Goal: Task Accomplishment & Management: Complete application form

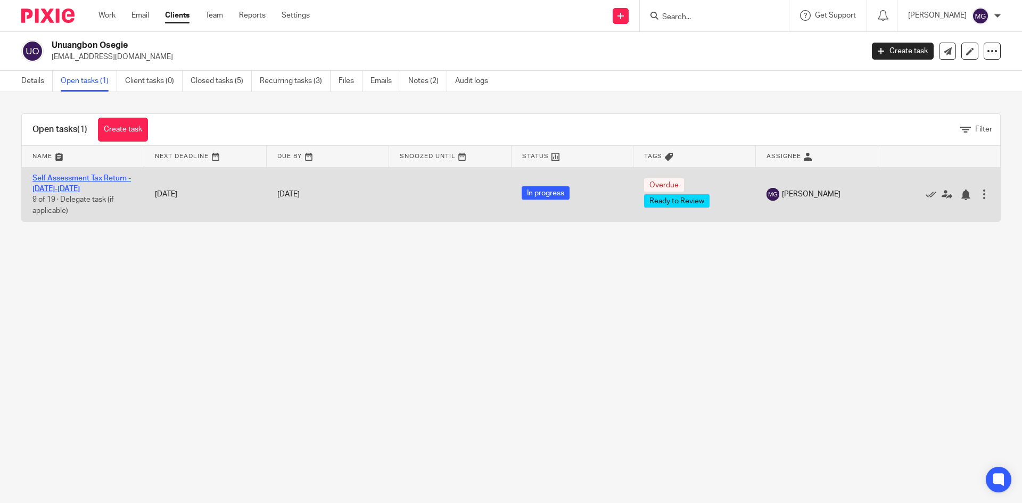
click at [53, 176] on link "Self Assessment Tax Return - 2024-2025" at bounding box center [81, 184] width 98 height 18
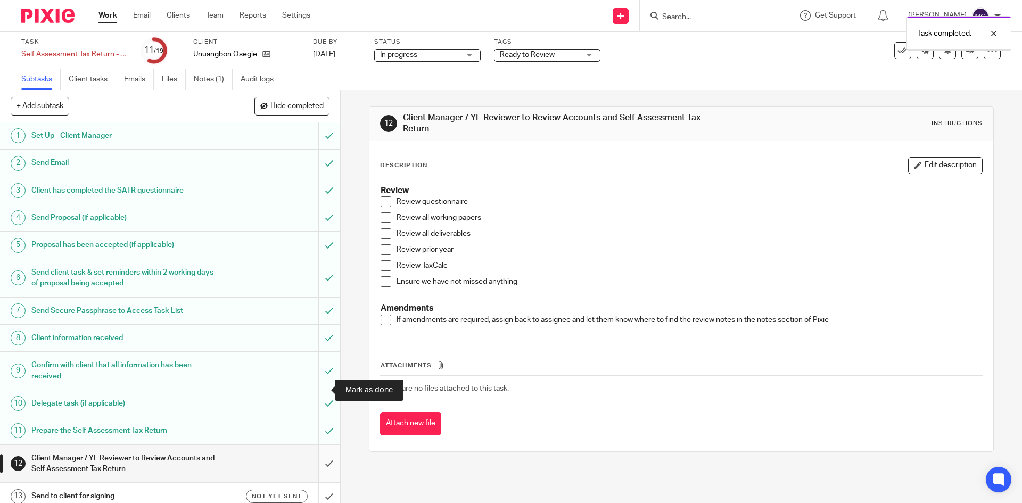
scroll to position [106, 0]
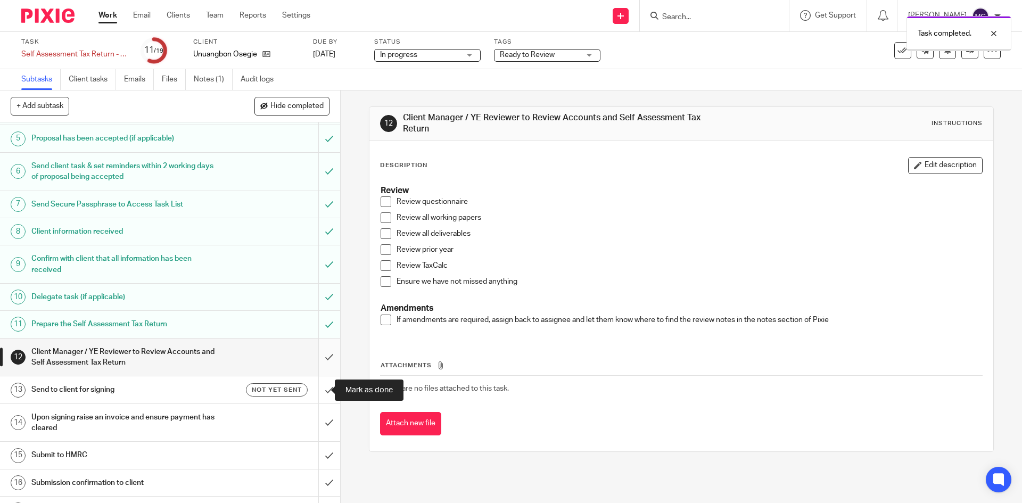
click at [316, 352] on input "submit" at bounding box center [170, 357] width 340 height 38
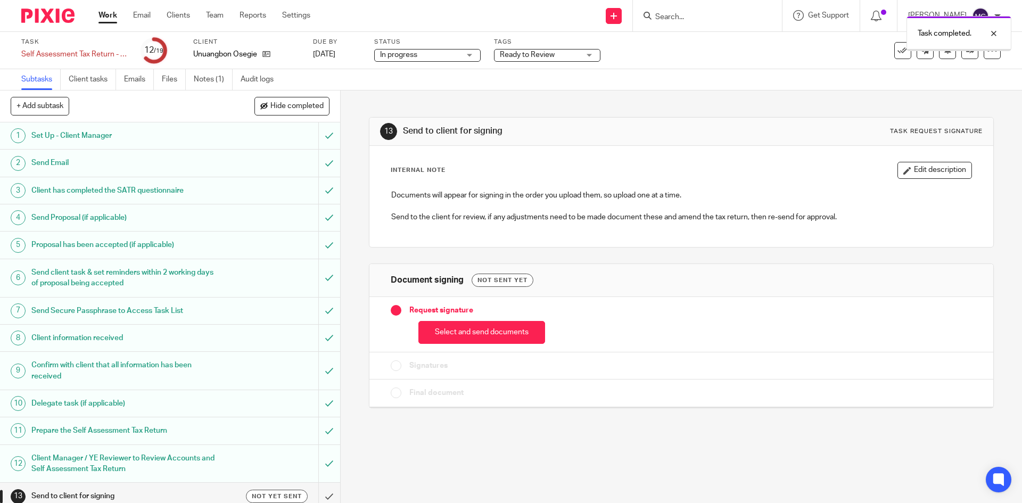
click at [470, 334] on button "Select and send documents" at bounding box center [481, 332] width 127 height 23
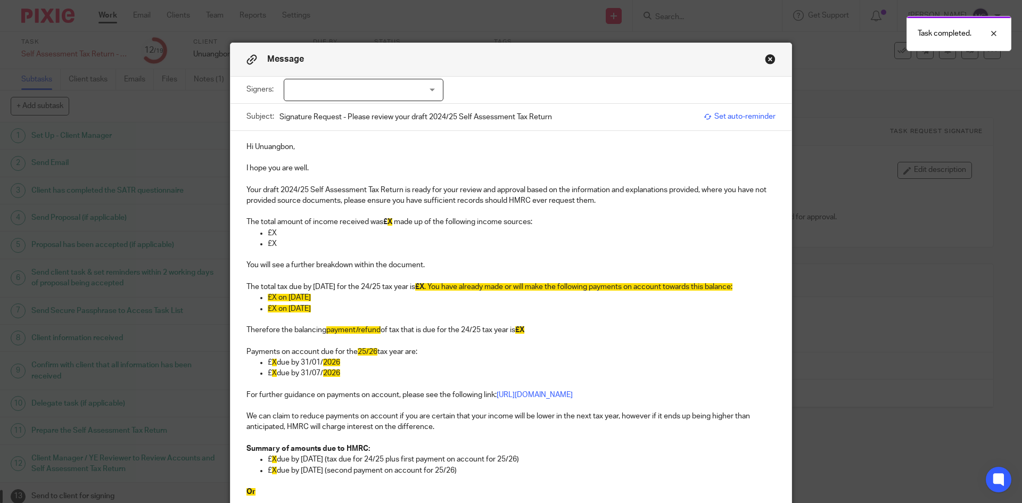
click at [300, 201] on p "Your draft 2024/25 Self Assessment Tax Return is ready for your review and appr…" at bounding box center [510, 196] width 529 height 22
click at [287, 154] on p "To enrich screen reader interactions, please activate Accessibility in Grammarl…" at bounding box center [510, 157] width 529 height 11
click at [256, 146] on p "Hi Unuangbon," at bounding box center [510, 147] width 529 height 11
click at [309, 167] on p "I hope you are well." at bounding box center [510, 168] width 529 height 11
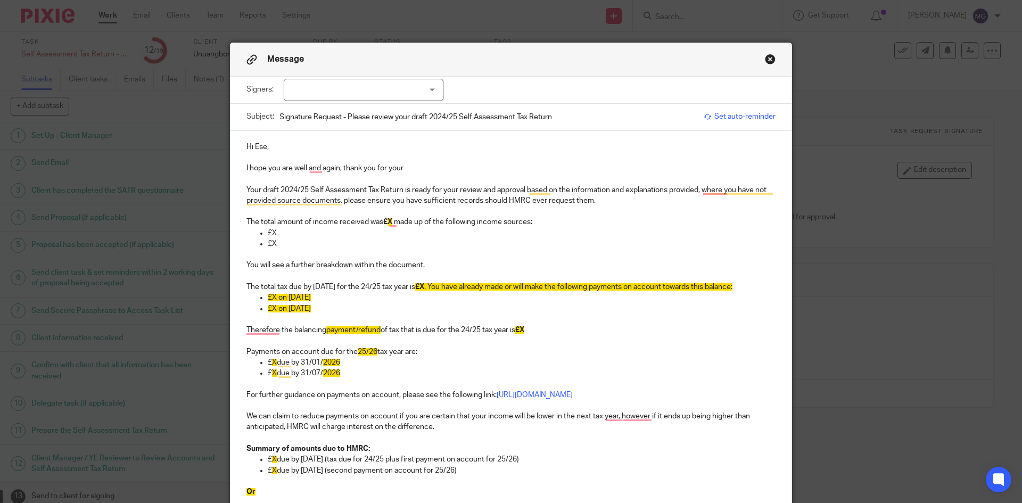
click at [421, 167] on p "I hope you are well and again, thank you for your" at bounding box center [510, 168] width 529 height 11
click at [475, 217] on p "The total amount of income received was £ X made up of the following income sou…" at bounding box center [510, 222] width 529 height 11
click at [402, 216] on p "To enrich screen reader interactions, please activate Accessibility in Grammarl…" at bounding box center [510, 211] width 529 height 11
click at [387, 222] on span "X" at bounding box center [389, 221] width 5 height 7
click at [467, 219] on p "The total amount of income received was £14598.00 made up of the following inco…" at bounding box center [510, 222] width 529 height 11
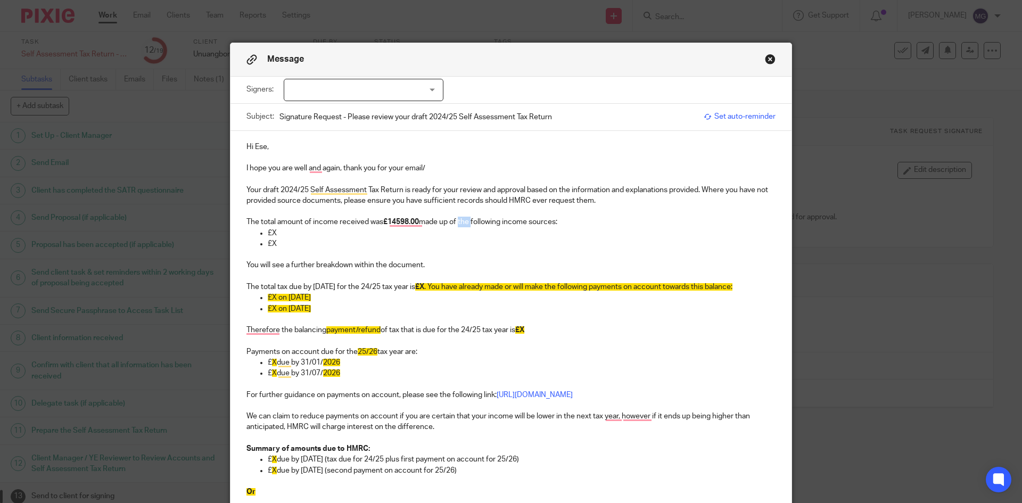
click at [467, 219] on p "The total amount of income received was £14598.00 made up of the following inco…" at bounding box center [510, 222] width 529 height 11
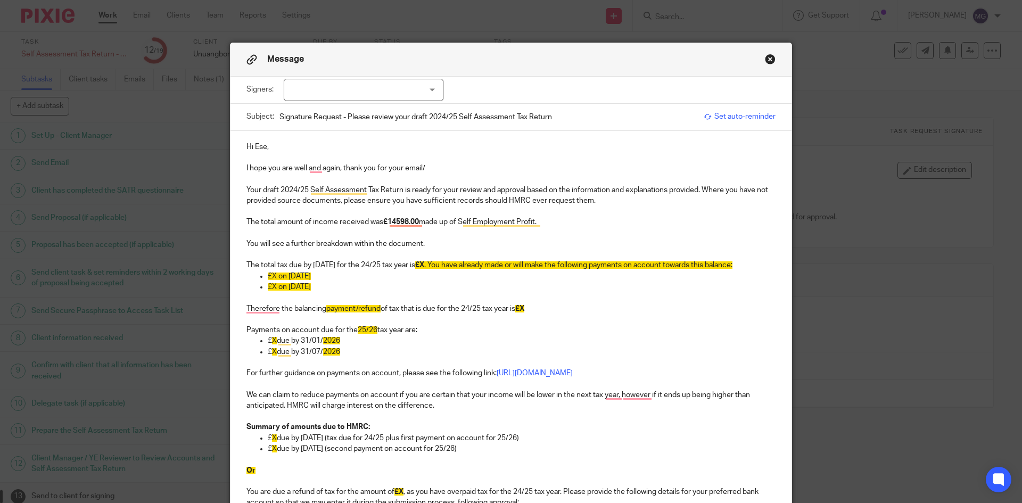
click at [384, 242] on p "You will see a further breakdown within the document." at bounding box center [510, 243] width 529 height 11
click at [487, 242] on p "You will see a further breakdown within the Accounts and SATR document." at bounding box center [510, 243] width 529 height 11
click at [401, 266] on p "The total tax due by 31/01/2026 for the 24/25 tax year is £X . You have already…" at bounding box center [510, 265] width 529 height 11
click at [424, 262] on span "£X" at bounding box center [419, 264] width 9 height 7
click at [424, 263] on span "£X" at bounding box center [419, 264] width 9 height 7
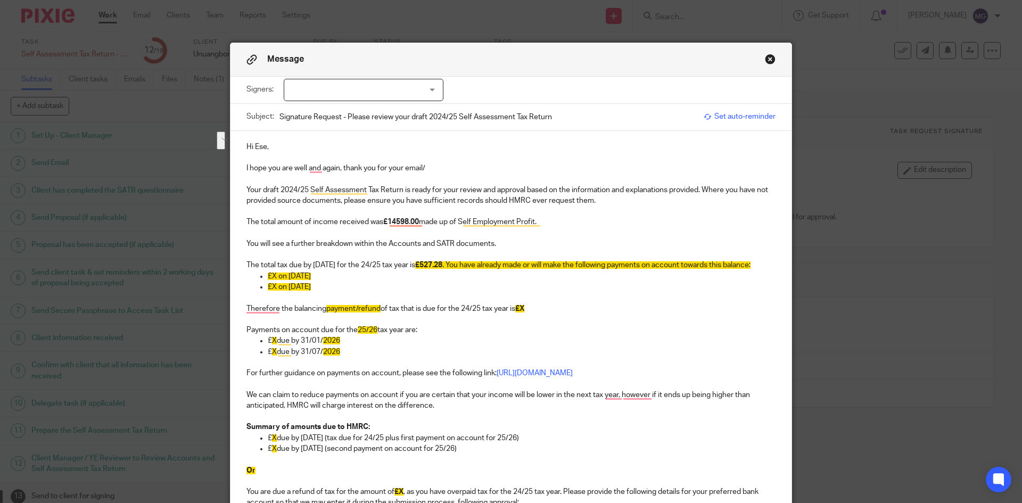
drag, startPoint x: 464, startPoint y: 280, endPoint x: 463, endPoint y: 263, distance: 17.0
click at [463, 263] on div "Hi Ese, I hope you are well and again, thank you for your email/ Your draft 202…" at bounding box center [510, 501] width 561 height 741
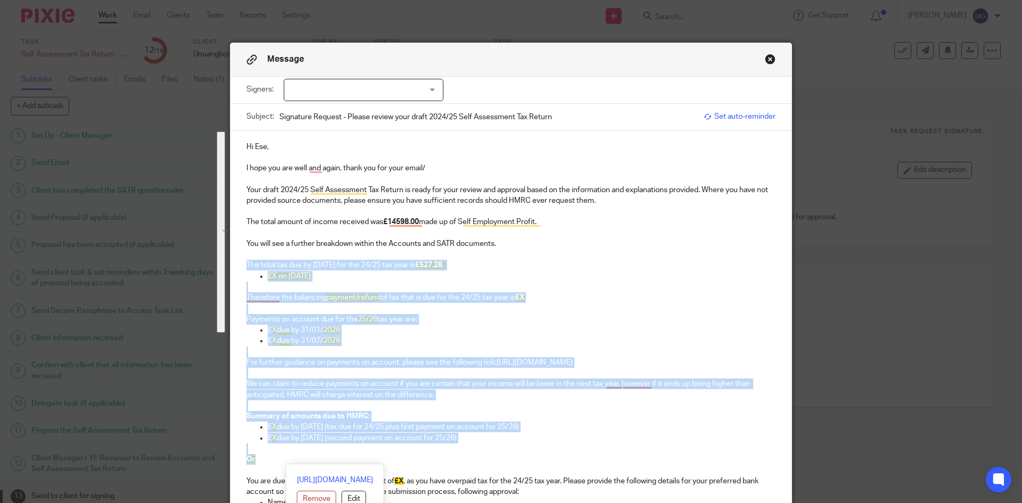
drag, startPoint x: 279, startPoint y: 454, endPoint x: 232, endPoint y: 270, distance: 190.0
click at [232, 270] on div "Hi Ese, I hope you are well and again, thank you for your email/ Your draft 202…" at bounding box center [510, 496] width 561 height 731
click at [345, 349] on p "To enrich screen reader interactions, please activate Accessibility in Grammarl…" at bounding box center [510, 351] width 529 height 11
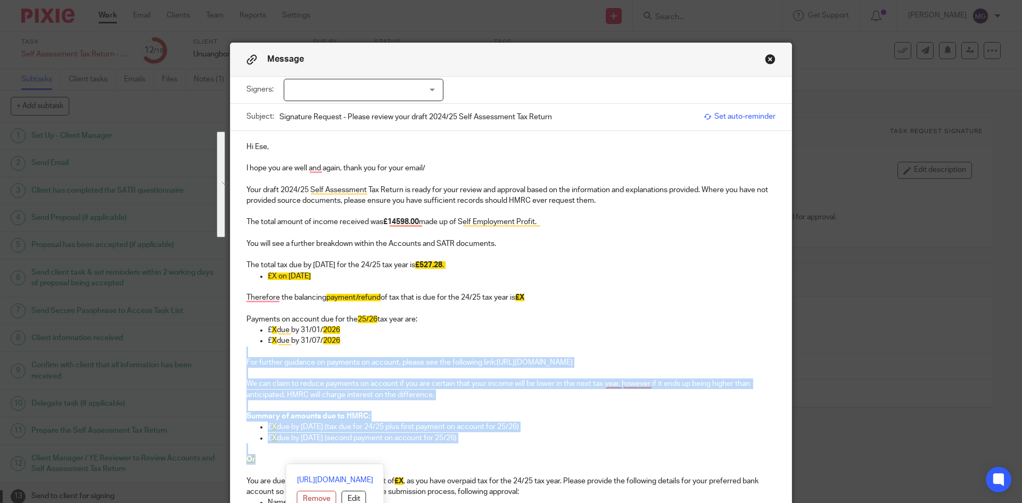
drag, startPoint x: 270, startPoint y: 462, endPoint x: 253, endPoint y: 354, distance: 108.8
click at [253, 354] on div "Hi Ese, I hope you are well and again, thank you for your email/ Your draft 202…" at bounding box center [510, 496] width 561 height 731
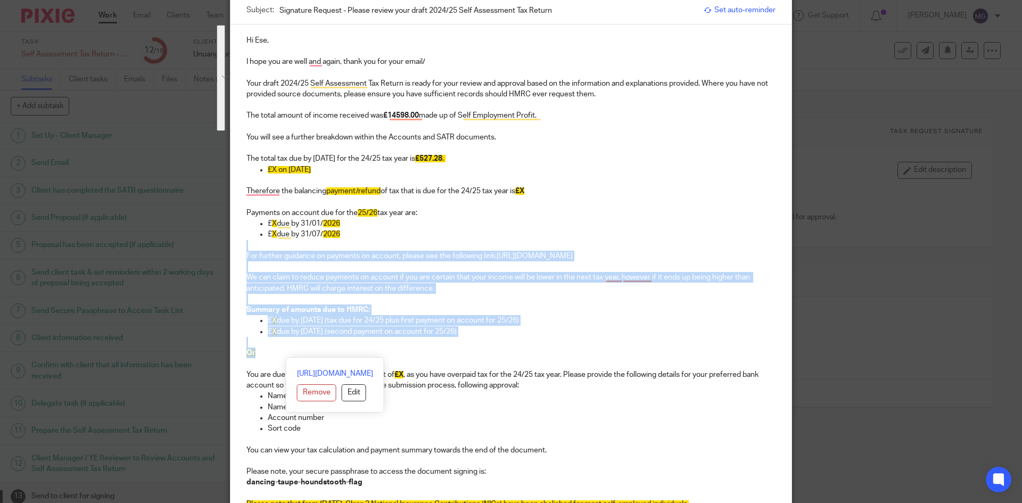
click at [585, 408] on p "Name of account holder" at bounding box center [522, 407] width 508 height 11
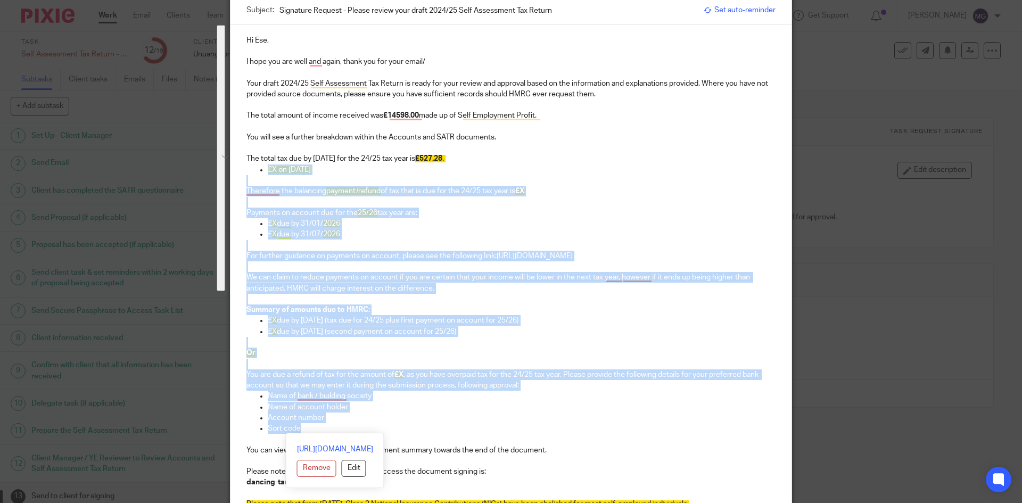
drag, startPoint x: 324, startPoint y: 431, endPoint x: 242, endPoint y: 168, distance: 275.9
click at [242, 168] on div "Hi Ese, I hope you are well and again, thank you for your email/ Your draft 202…" at bounding box center [510, 389] width 561 height 731
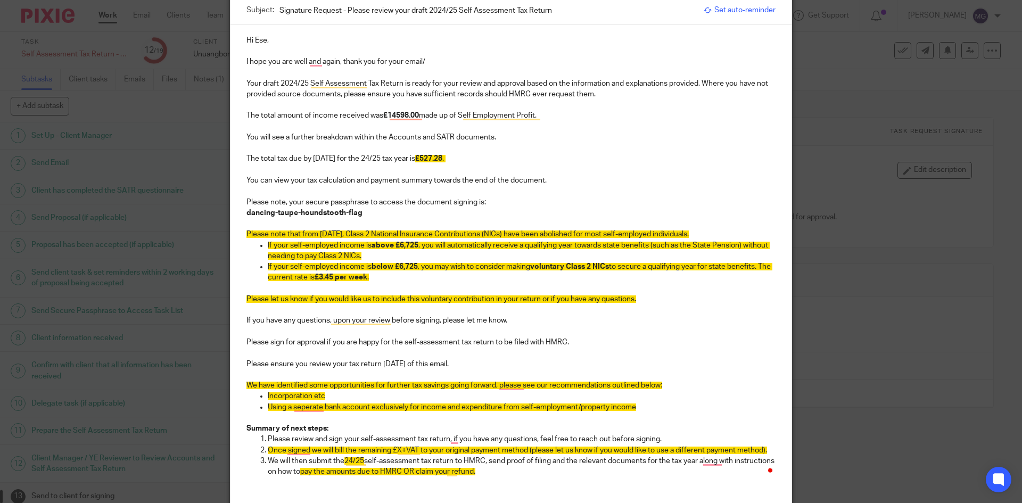
click at [490, 182] on p "You can view your tax calculation and payment summary towards the end of the do…" at bounding box center [510, 180] width 529 height 11
click at [383, 200] on p "Please note, your secure passphrase to access the document signing is:" at bounding box center [510, 202] width 529 height 11
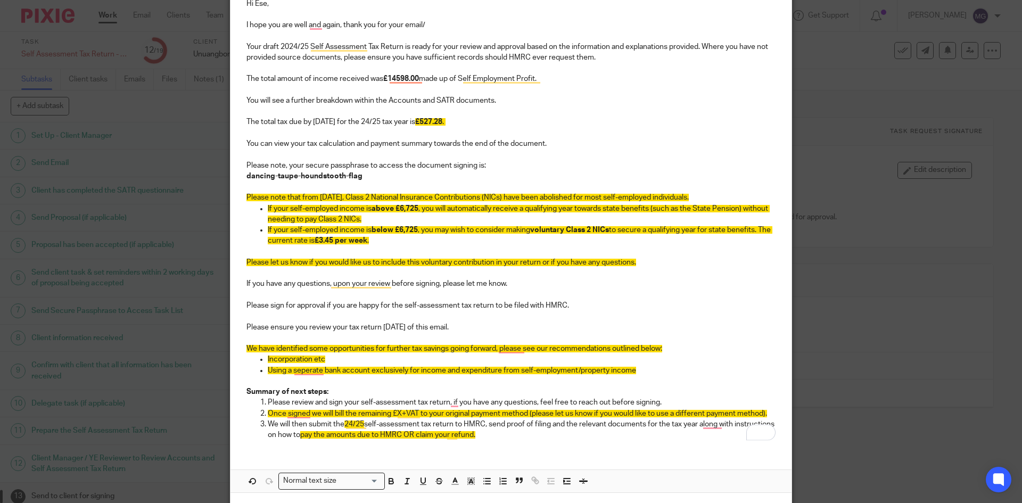
scroll to position [160, 0]
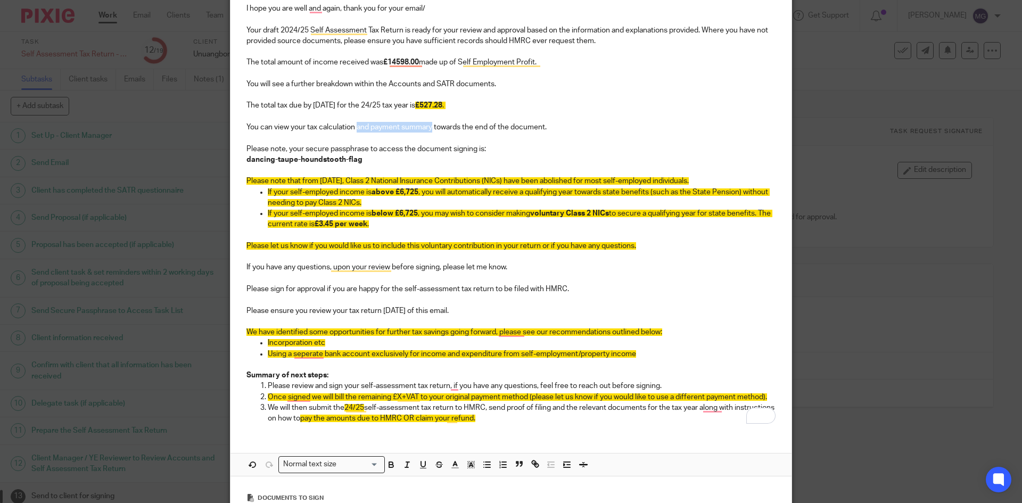
drag, startPoint x: 355, startPoint y: 125, endPoint x: 430, endPoint y: 127, distance: 75.1
click at [430, 127] on p "You can view your tax calculation and payment summary towards the end of the do…" at bounding box center [510, 127] width 529 height 11
click at [412, 162] on p "dancing-taupe-houndstooth-flag" at bounding box center [510, 159] width 529 height 11
click at [315, 160] on strong "dancing-taupe-houndstooth-flag" at bounding box center [304, 159] width 116 height 7
click at [387, 153] on p "Please note, your secure passphrase to access the document signing is:" at bounding box center [510, 149] width 529 height 11
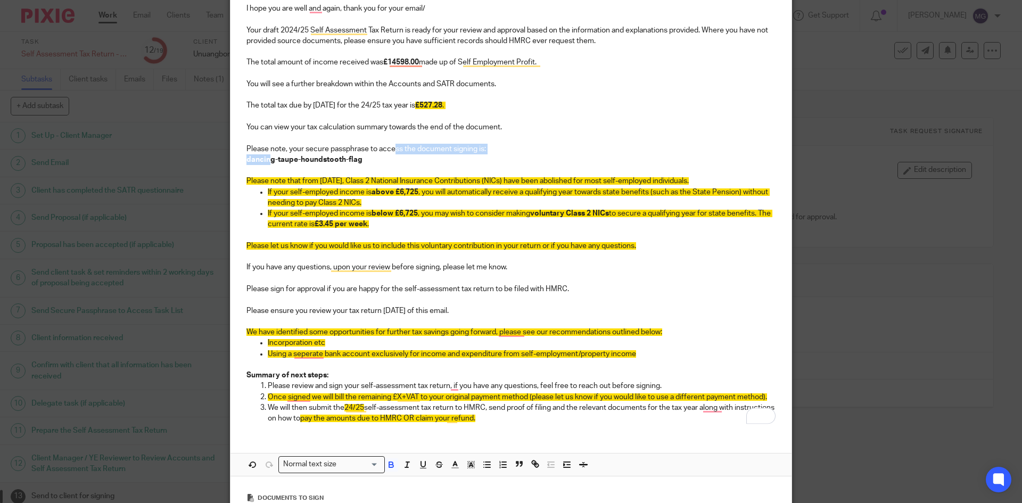
drag, startPoint x: 376, startPoint y: 154, endPoint x: 267, endPoint y: 156, distance: 109.7
click at [267, 156] on div "Hi Ese, I hope you are well and again, thank you for your email/ Your draft 202…" at bounding box center [510, 201] width 561 height 461
click at [232, 161] on div "Hi Ese, I hope you are well and again, thank you for your email/ Your draft 202…" at bounding box center [510, 201] width 561 height 461
click at [239, 160] on div "Hi Ese, I hope you are well and again, thank you for your email/ Your draft 202…" at bounding box center [510, 201] width 561 height 461
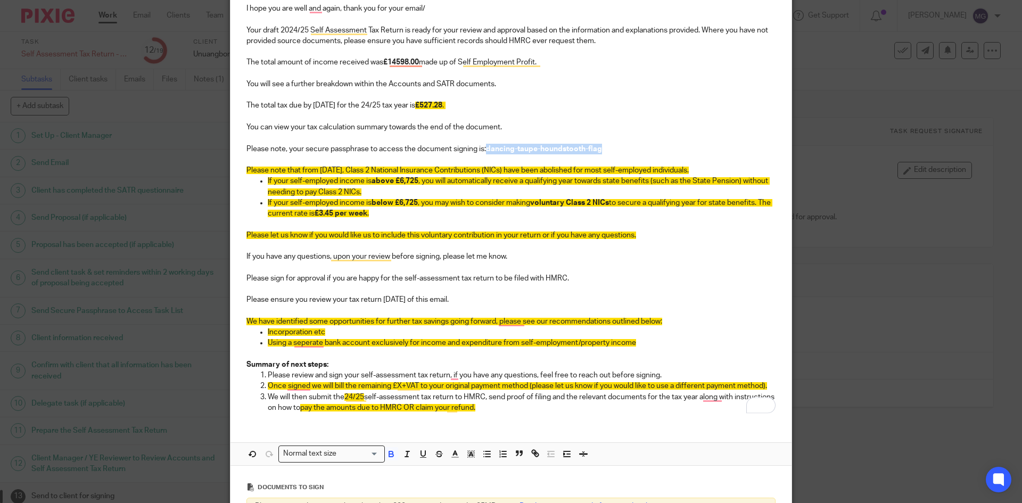
drag, startPoint x: 600, startPoint y: 147, endPoint x: 485, endPoint y: 147, distance: 115.5
click at [485, 147] on p "Please note, your secure passphrase to access the document signing is: dancing-…" at bounding box center [510, 149] width 529 height 11
click at [466, 456] on icon "button" at bounding box center [471, 454] width 10 height 10
click at [458, 453] on button "button" at bounding box center [455, 453] width 13 height 13
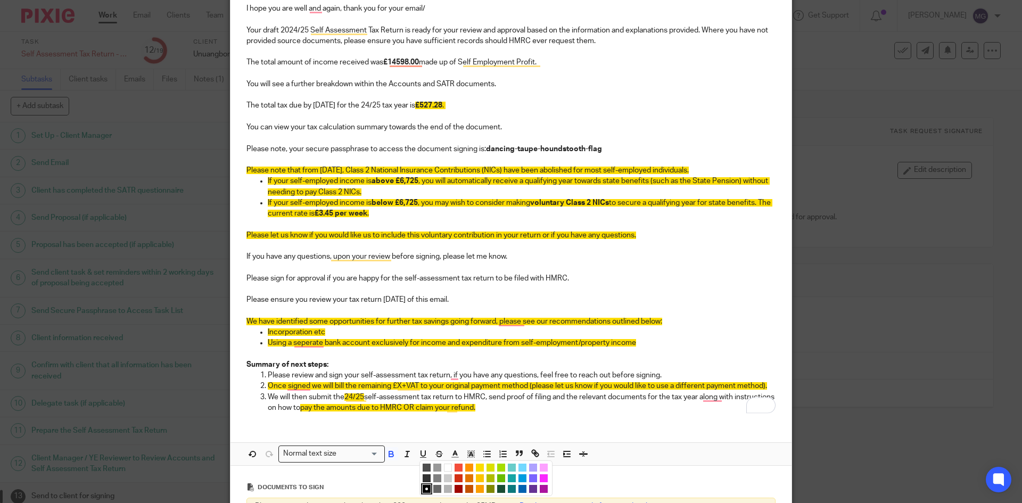
click at [523, 490] on ul "Compact color picker" at bounding box center [487, 480] width 129 height 32
click at [520, 489] on li "color:#0062B1" at bounding box center [522, 489] width 8 height 8
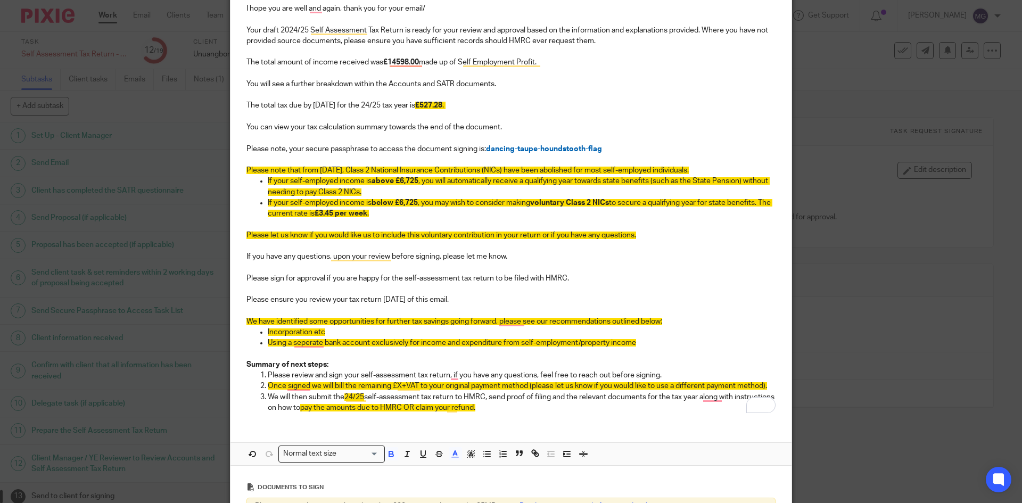
click at [542, 279] on p "Please sign for approval if you are happy for the self-assessment tax return to…" at bounding box center [510, 278] width 529 height 11
click at [268, 180] on span "If your self-employed income is" at bounding box center [320, 180] width 104 height 7
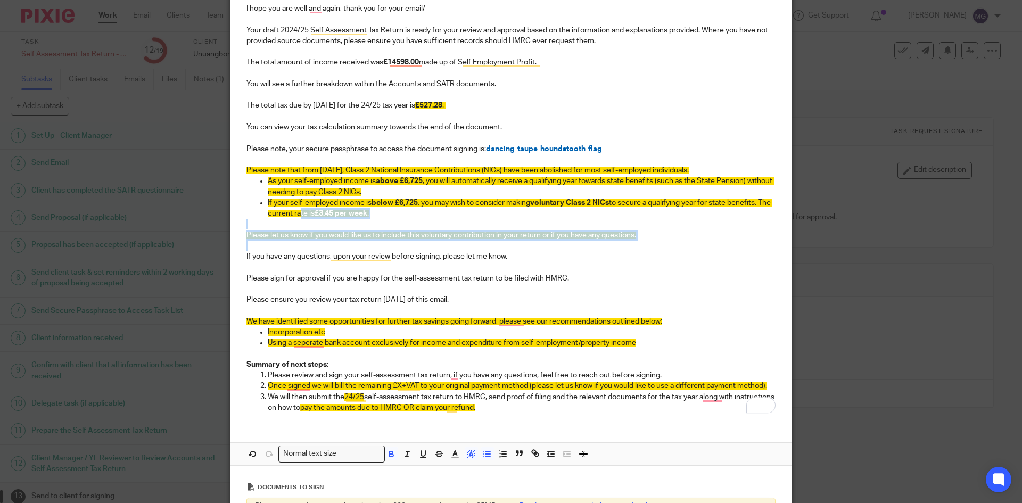
drag, startPoint x: 668, startPoint y: 241, endPoint x: 306, endPoint y: 211, distance: 363.7
click at [306, 211] on div "Hi Ese, I hope you are well and again, thank you for your email/ Your draft 202…" at bounding box center [510, 196] width 561 height 450
click at [352, 218] on p "If your self-employed income is below £6,725 , you may wish to consider making …" at bounding box center [522, 208] width 508 height 22
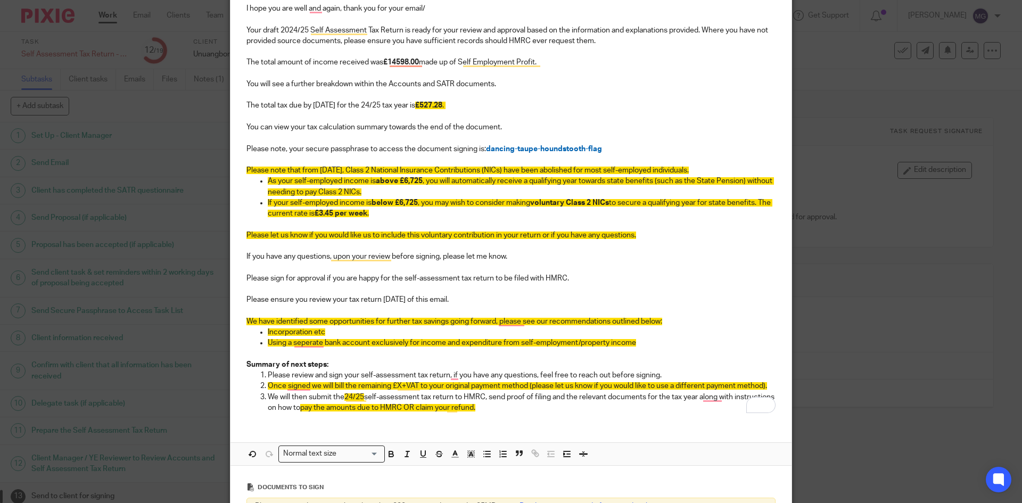
click at [419, 220] on p "To enrich screen reader interactions, please activate Accessibility in Grammarl…" at bounding box center [510, 224] width 529 height 11
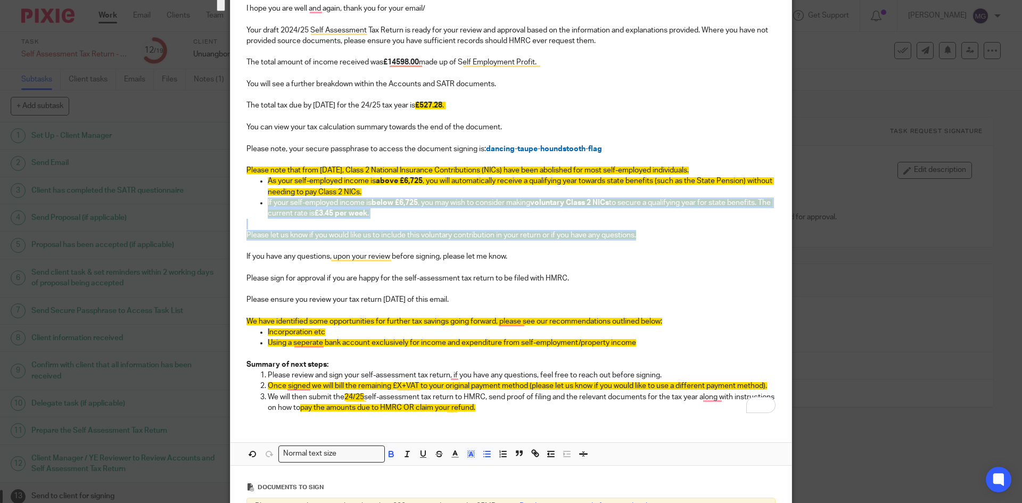
drag, startPoint x: 641, startPoint y: 231, endPoint x: 263, endPoint y: 201, distance: 379.6
click at [263, 201] on div "Hi Ese, I hope you are well and again, thank you for your email/ Your draft 202…" at bounding box center [510, 196] width 561 height 450
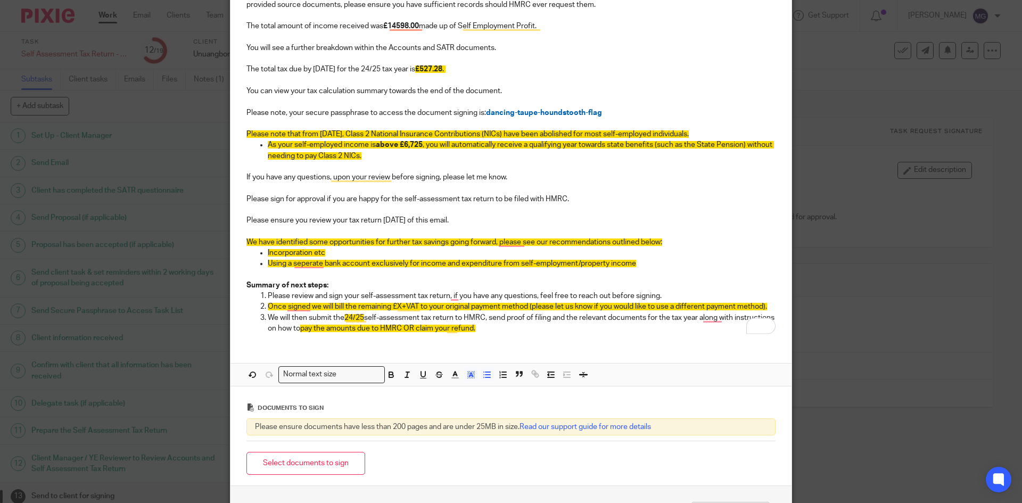
scroll to position [213, 0]
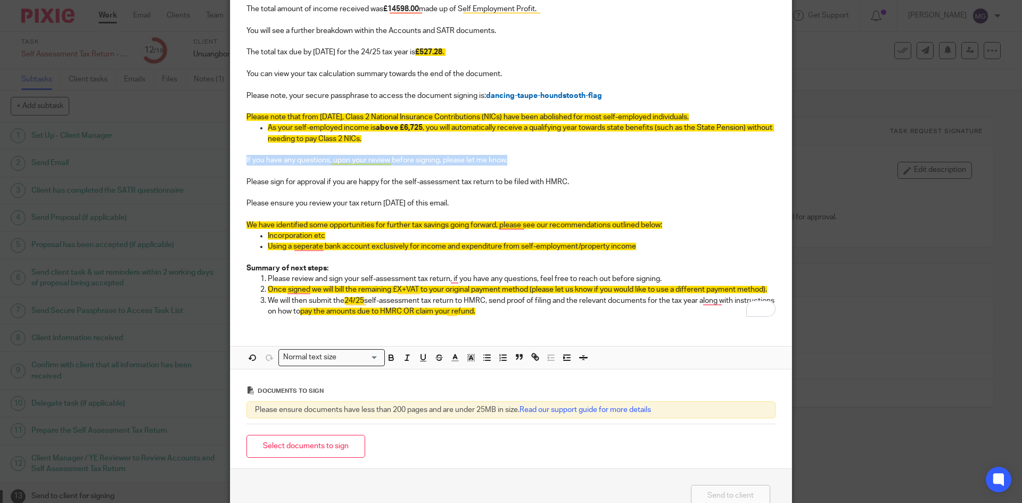
drag, startPoint x: 538, startPoint y: 161, endPoint x: 239, endPoint y: 164, distance: 298.6
click at [239, 164] on div "Hi Ese, I hope you are well and again, thank you for your email/ Your draft 202…" at bounding box center [510, 121] width 561 height 407
copy p "If you have any questions, upon your review before signing, please let me know."
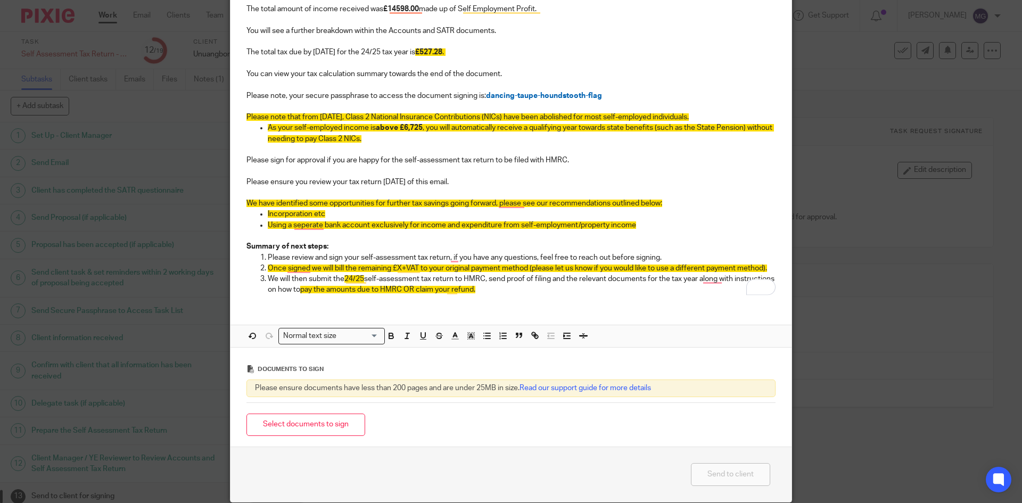
drag, startPoint x: 485, startPoint y: 183, endPoint x: 230, endPoint y: 178, distance: 255.0
click at [230, 178] on div "Message Signers: Unuangbon Osegie (0 selected) Subject: Signature Request - Ple…" at bounding box center [511, 166] width 562 height 673
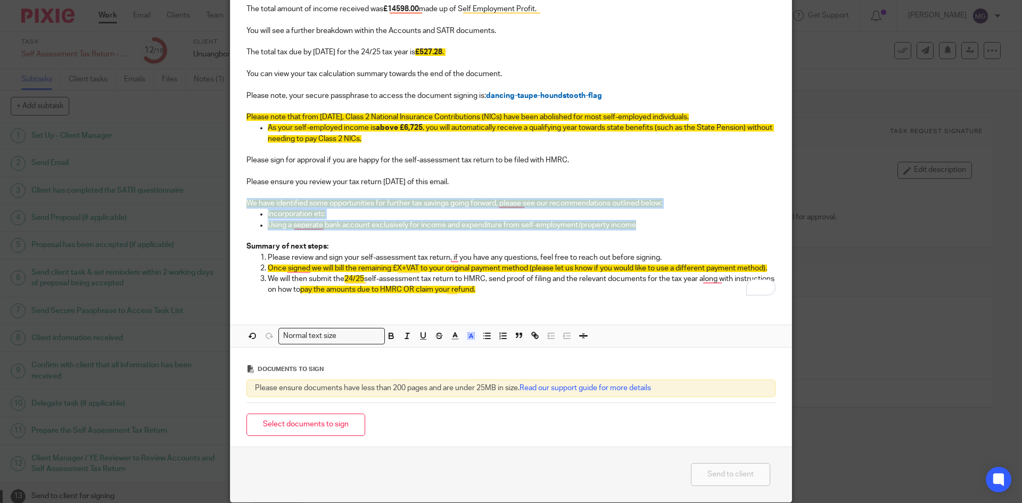
drag, startPoint x: 678, startPoint y: 229, endPoint x: 205, endPoint y: 201, distance: 474.0
click at [205, 201] on div "Message Signers: Unuangbon Osegie (0 selected) Subject: Signature Request - Ple…" at bounding box center [511, 251] width 1022 height 503
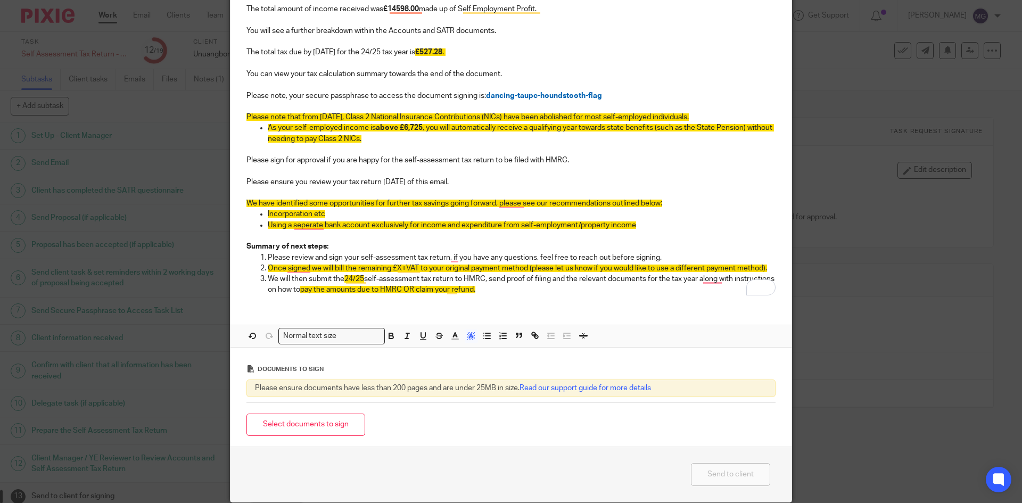
click at [494, 239] on p "To enrich screen reader interactions, please activate Accessibility in Grammarl…" at bounding box center [510, 235] width 529 height 11
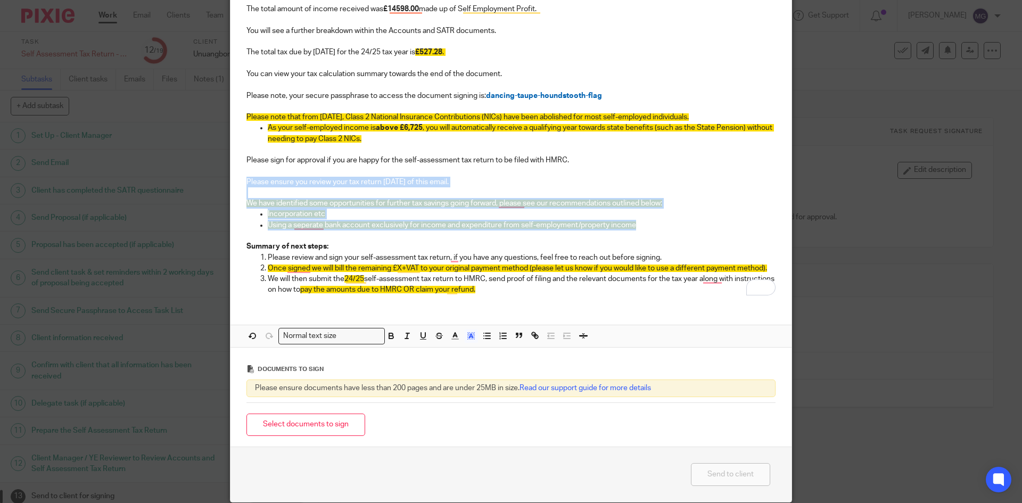
drag, startPoint x: 647, startPoint y: 225, endPoint x: 217, endPoint y: 184, distance: 432.0
click at [217, 184] on div "Message Signers: Unuangbon Osegie (0 selected) Subject: Signature Request - Ple…" at bounding box center [511, 251] width 1022 height 503
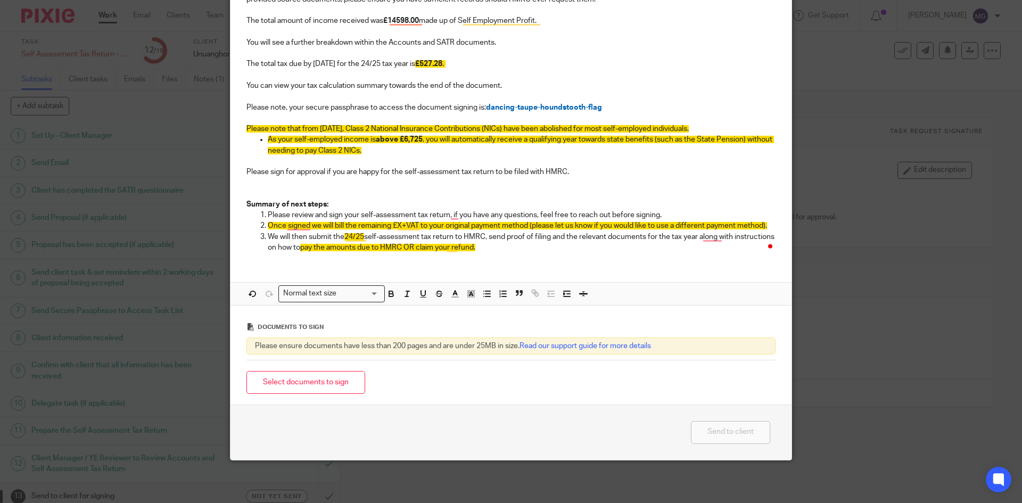
scroll to position [190, 0]
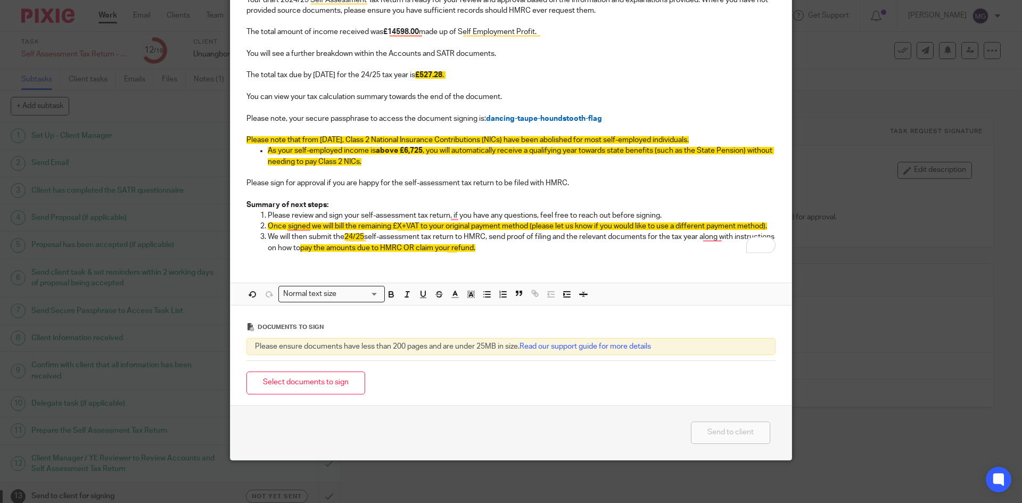
click at [550, 209] on p "Summary of next steps:" at bounding box center [510, 205] width 529 height 11
click at [448, 251] on span "pay the amounts due to HMRC OR claim your refund." at bounding box center [387, 247] width 175 height 7
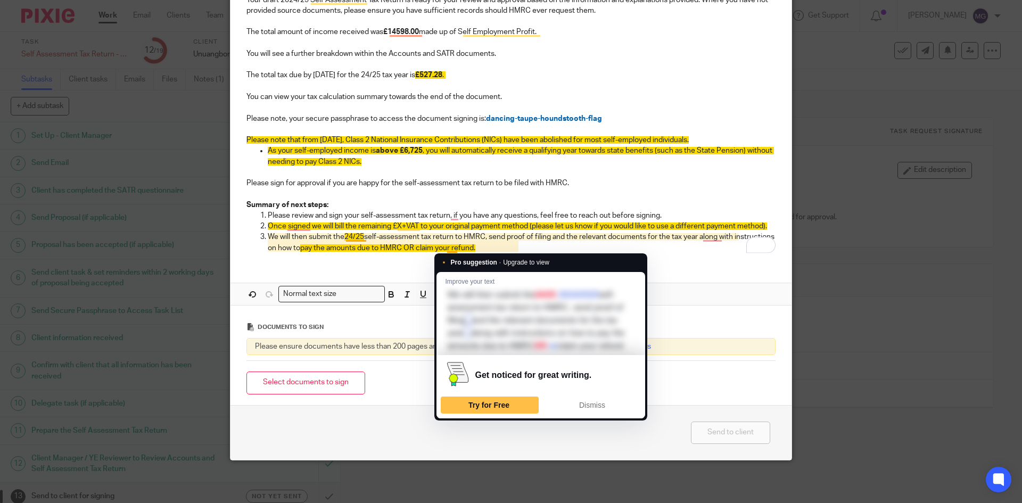
click at [550, 242] on p "We will then submit the 24/25 self-assessment tax return to HMRC, send proof of…" at bounding box center [522, 243] width 508 height 22
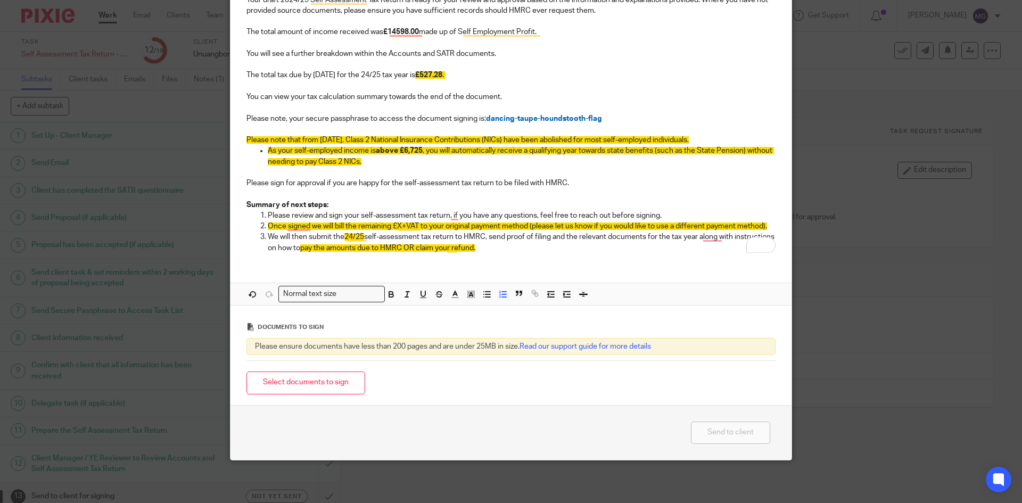
click at [527, 247] on p "We will then submit the 24/25 self-assessment tax return to HMRC, send proof of…" at bounding box center [522, 243] width 508 height 22
click at [304, 232] on div "Punctuation problem signed ," at bounding box center [332, 248] width 115 height 33
click at [419, 219] on p "Please review and sign your self-assessment tax return, if you have any questio…" at bounding box center [522, 215] width 508 height 11
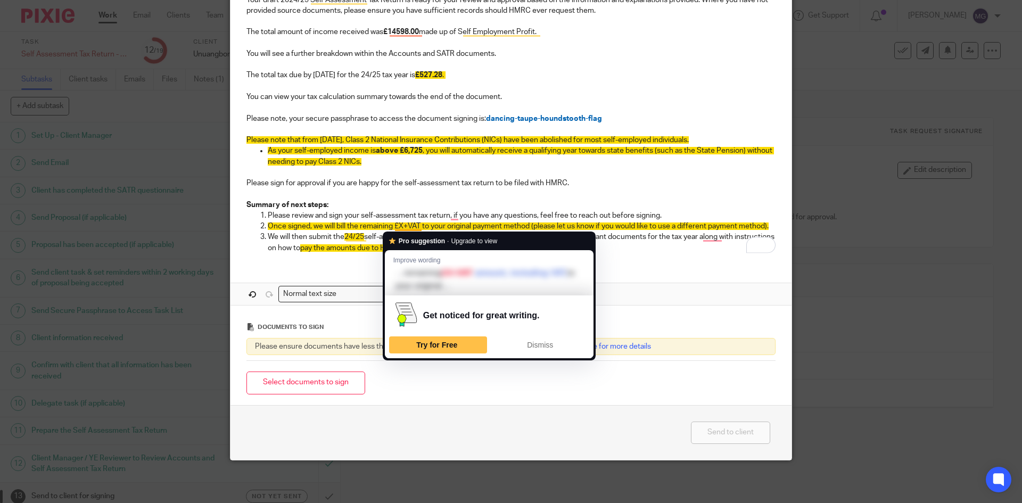
click at [396, 224] on span "Once signed, we will bill the remaining £X+VAT to your original payment method …" at bounding box center [518, 225] width 501 height 7
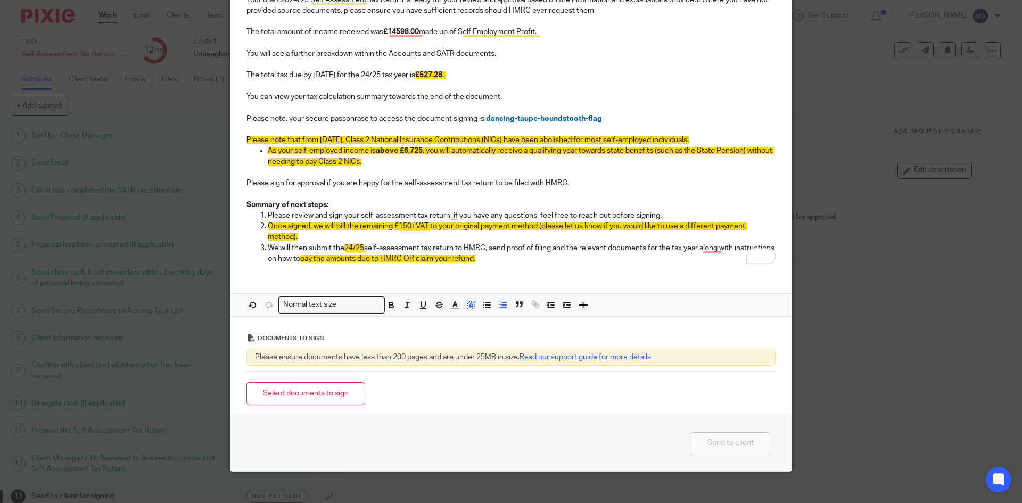
click at [429, 232] on p "Once signed, we will bill the remaining £150+VAT to your original payment metho…" at bounding box center [522, 232] width 508 height 22
drag, startPoint x: 443, startPoint y: 259, endPoint x: 512, endPoint y: 258, distance: 68.7
click at [475, 258] on span "pay the amounts due to HMRC OR claim your refund." at bounding box center [387, 258] width 175 height 7
click at [456, 264] on div "Hi Ese, I hope you are well and again, thank you for your email/ Your draft 202…" at bounding box center [510, 107] width 561 height 332
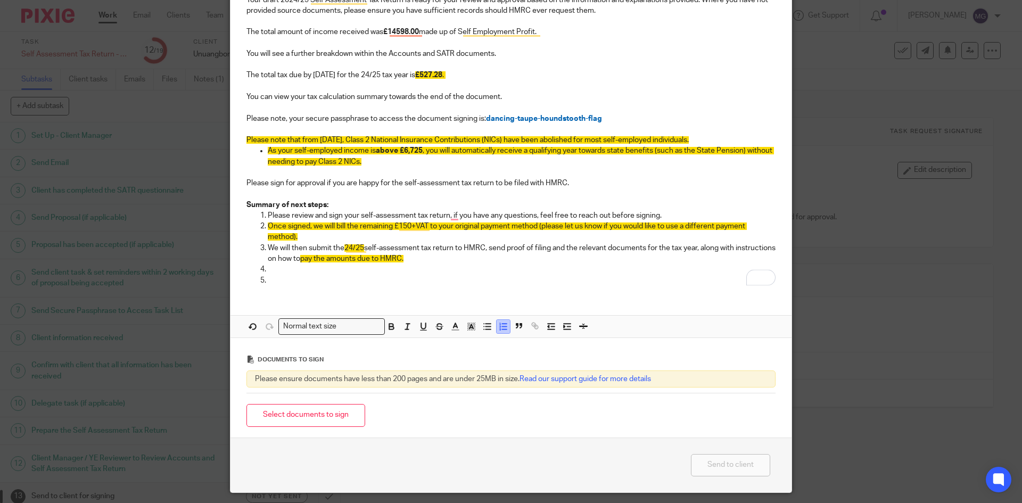
click at [502, 329] on line "button" at bounding box center [504, 329] width 4 height 0
click at [292, 276] on p "If you have any questions, upon your review before signing, please let me know." at bounding box center [510, 280] width 529 height 11
click at [288, 272] on p "To enrich screen reader interactions, please activate Accessibility in Grammarl…" at bounding box center [522, 269] width 508 height 11
click at [326, 280] on p "If you have any questions, upon your review before signing, please let me know." at bounding box center [510, 280] width 529 height 11
drag, startPoint x: 430, startPoint y: 281, endPoint x: 343, endPoint y: 283, distance: 86.8
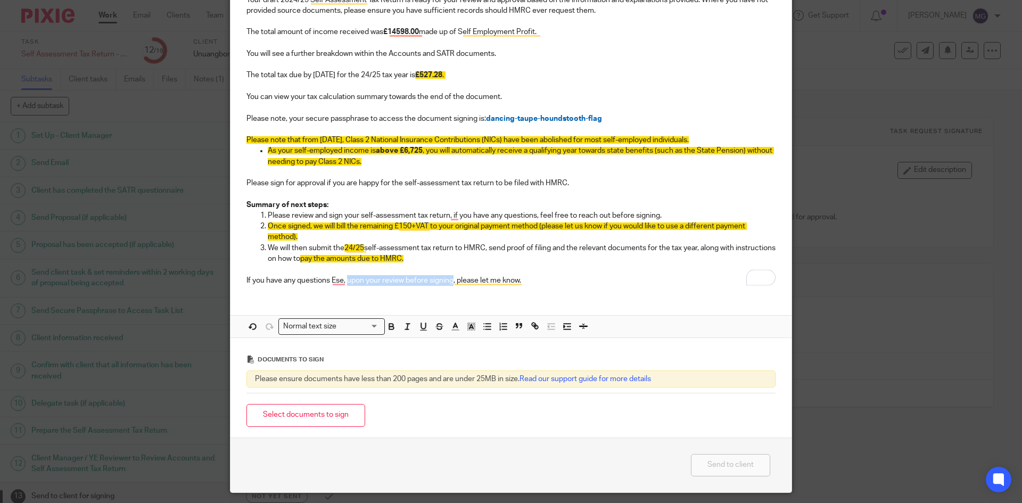
click at [343, 283] on p "If you have any questions Ese, upon your review before signing, please let me k…" at bounding box center [510, 280] width 529 height 11
click at [466, 282] on p "If you have any questions Ese or queries regarding the acocunts, please let me …" at bounding box center [510, 280] width 529 height 11
click at [467, 281] on p "If you have any questions Ese or queries regarding the acocunts, please let me …" at bounding box center [510, 280] width 529 height 11
drag, startPoint x: 663, startPoint y: 215, endPoint x: 450, endPoint y: 217, distance: 213.4
click at [450, 217] on p "Please review and sign your self-assessment tax return. If you have any questio…" at bounding box center [522, 215] width 508 height 11
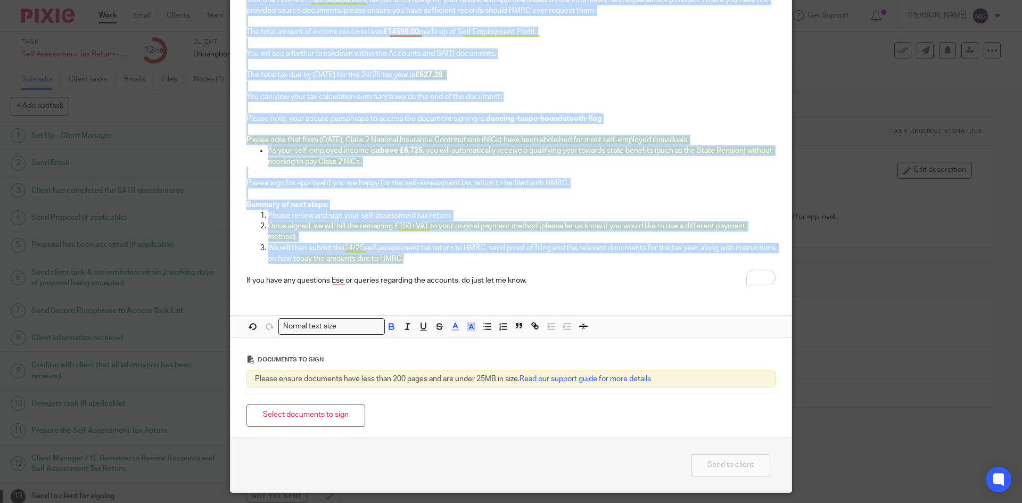
scroll to position [0, 0]
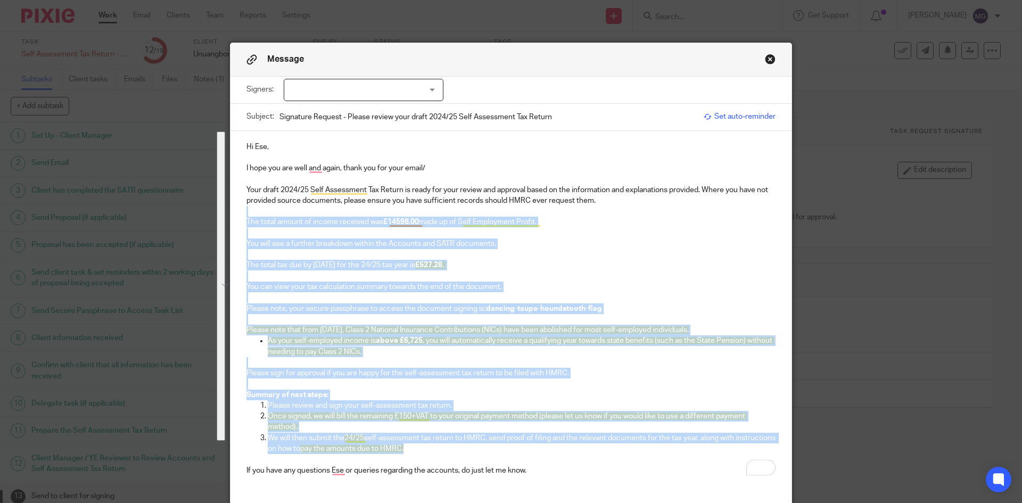
drag, startPoint x: 425, startPoint y: 198, endPoint x: 345, endPoint y: 215, distance: 81.6
click at [345, 215] on div "Hi Ese, I hope you are well and again, thank you for your email/ Your draft 202…" at bounding box center [510, 307] width 561 height 353
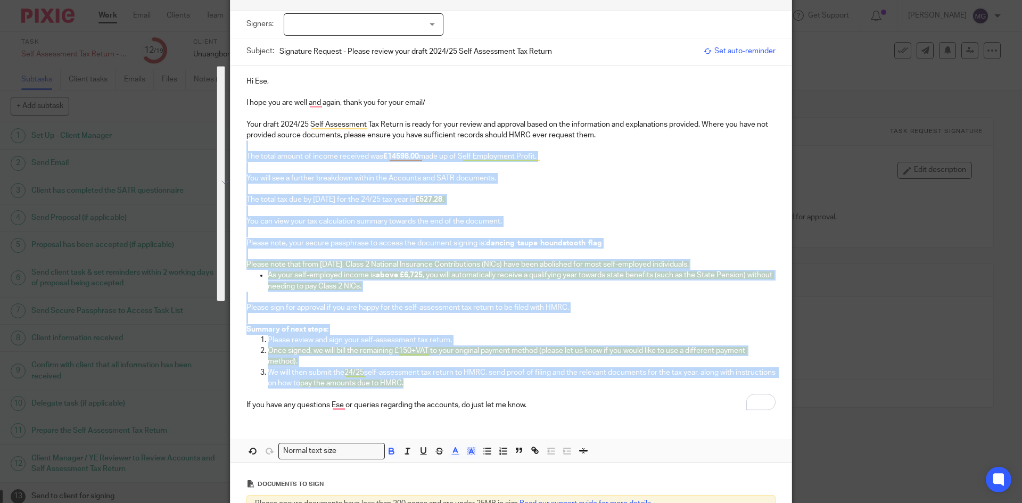
scroll to position [160, 0]
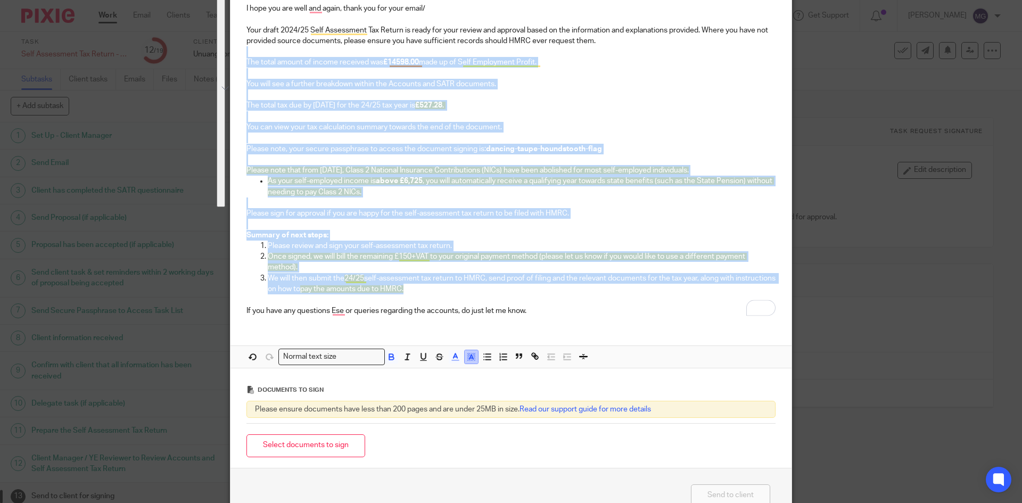
click at [468, 354] on rect "button" at bounding box center [468, 354] width 1 height 1
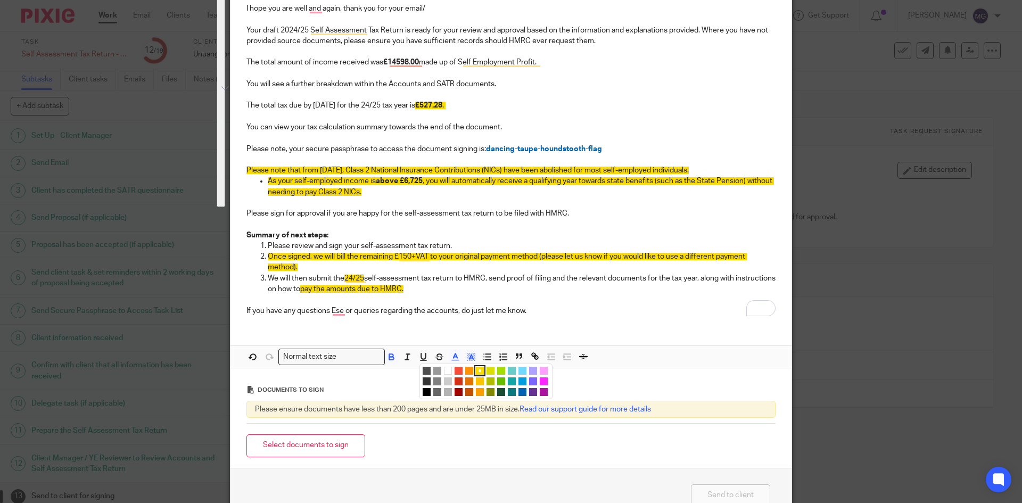
click at [444, 369] on li "color:#FFFFFF" at bounding box center [448, 371] width 8 height 8
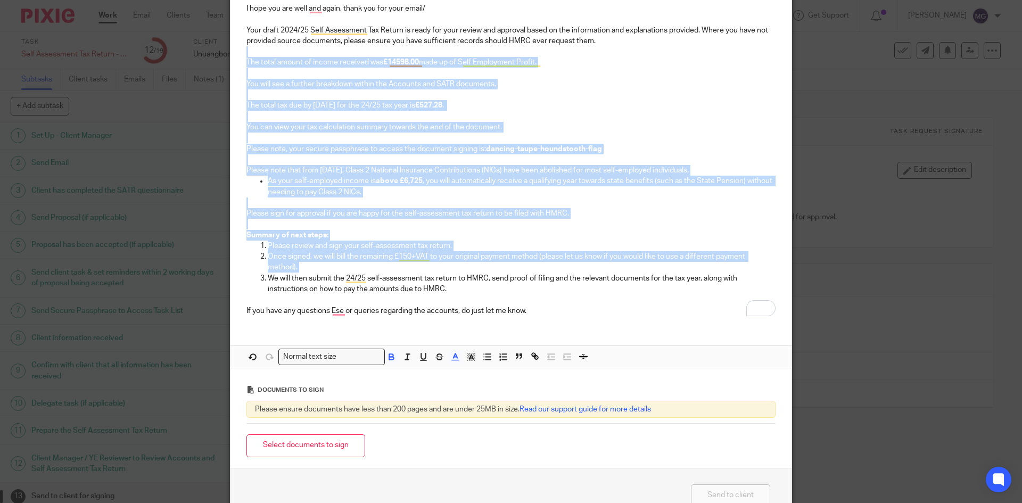
click at [406, 147] on p "Please note, your secure passphrase to access the document signing is: dancing-…" at bounding box center [510, 149] width 529 height 11
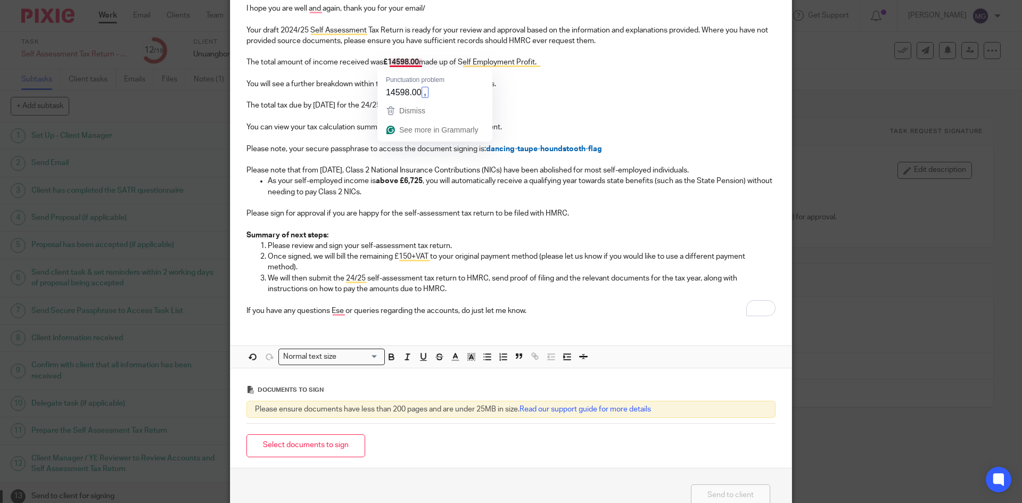
click at [397, 61] on strong "£14598.00" at bounding box center [401, 62] width 36 height 7
click at [505, 113] on p "To enrich screen reader interactions, please activate Accessibility in Grammarl…" at bounding box center [510, 116] width 529 height 11
click at [483, 100] on p "To enrich screen reader interactions, please activate Accessibility in Grammarl…" at bounding box center [510, 94] width 529 height 11
click at [637, 103] on p "The total tax due by 31/01/2026 for the 24/25 tax year is £527.28 ." at bounding box center [510, 105] width 529 height 11
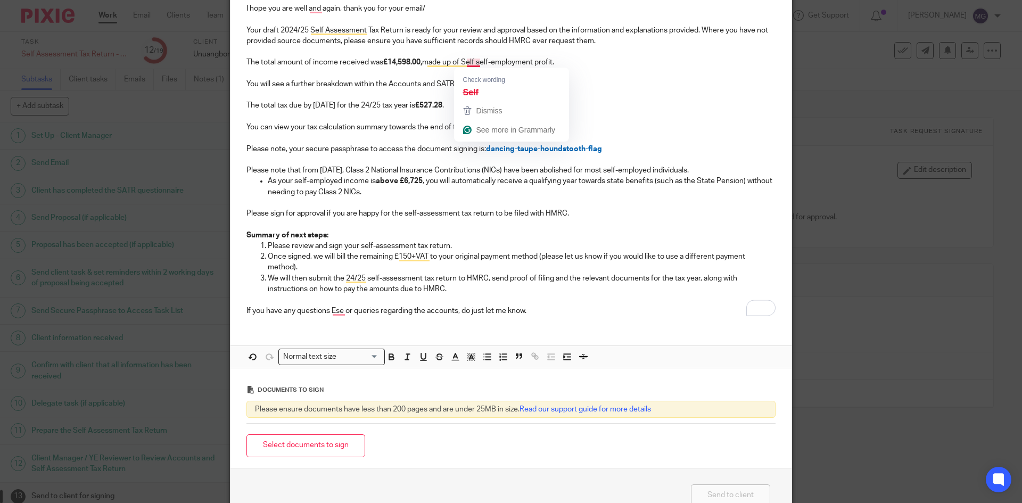
click at [472, 62] on p "The total amount of income received was £14,598.00, made up of Self self-employ…" at bounding box center [510, 62] width 529 height 11
click at [533, 88] on p "You will see a further breakdown within the Accounts and SATR documents." at bounding box center [510, 84] width 529 height 11
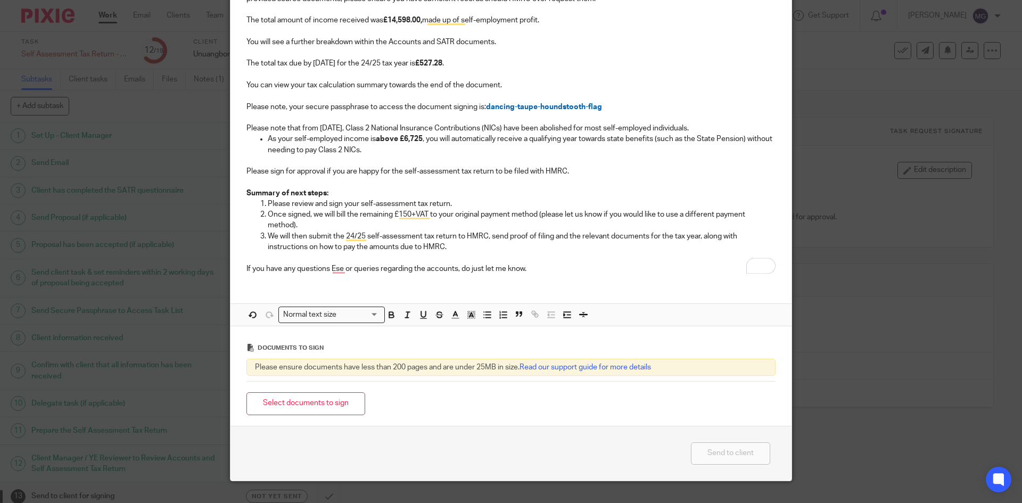
scroll to position [222, 0]
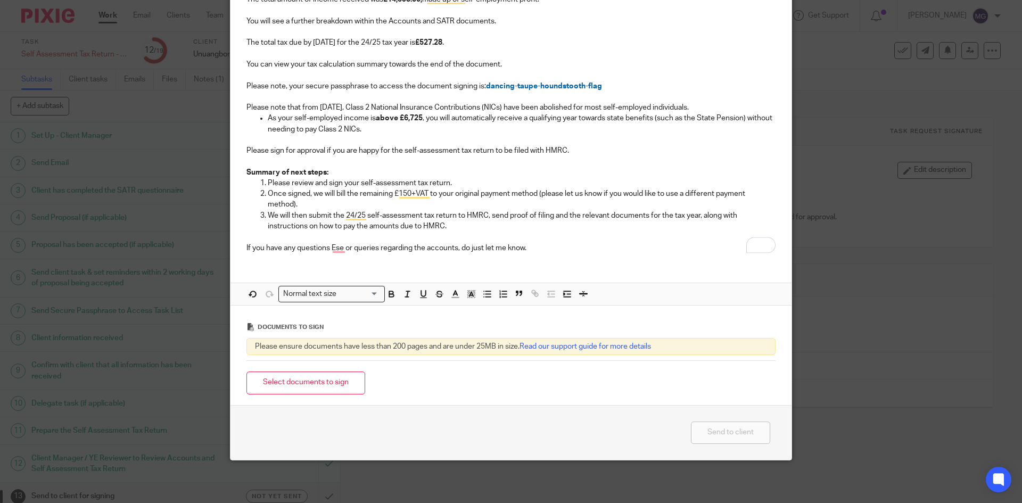
click at [328, 366] on div "Select documents to sign" at bounding box center [510, 383] width 529 height 34
click at [327, 376] on button "Select documents to sign" at bounding box center [305, 382] width 119 height 23
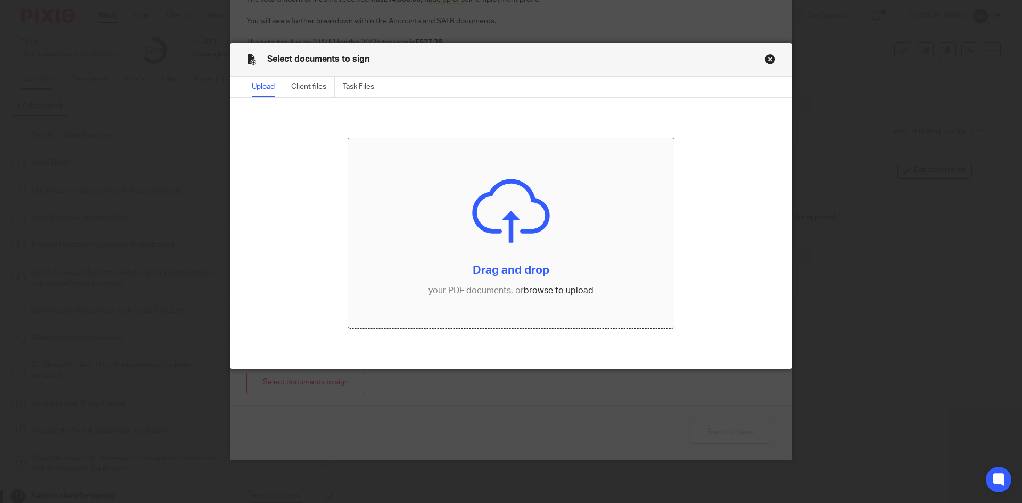
click at [435, 174] on input "file" at bounding box center [511, 233] width 326 height 191
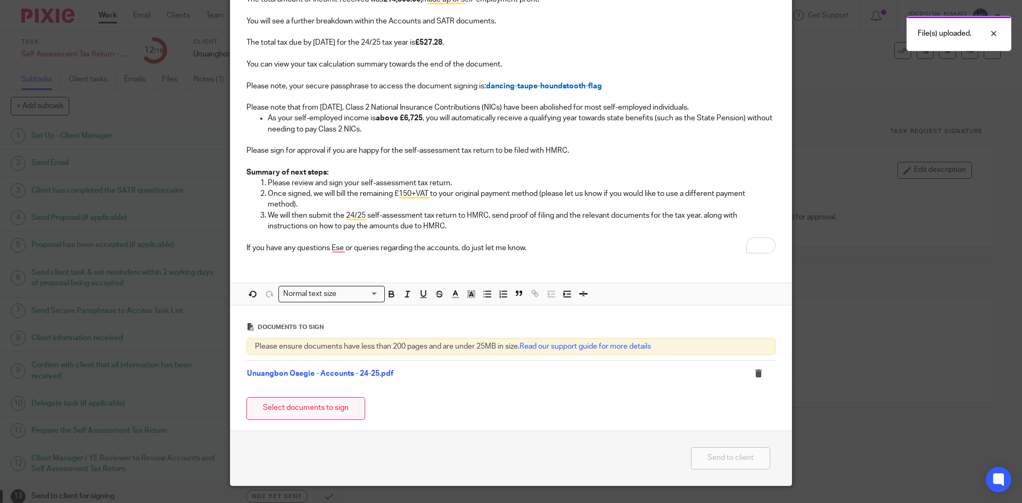
click at [333, 409] on button "Select documents to sign" at bounding box center [305, 408] width 119 height 23
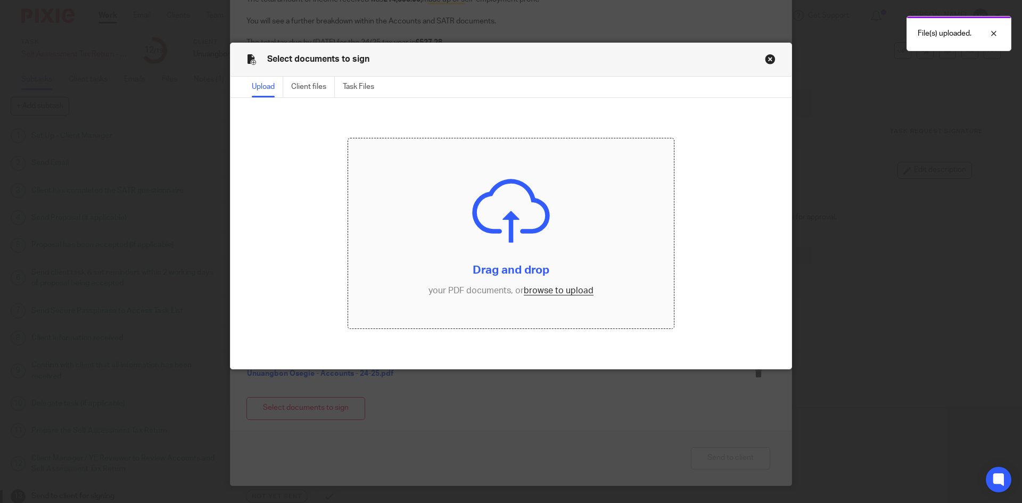
click at [484, 210] on input "file" at bounding box center [511, 233] width 326 height 191
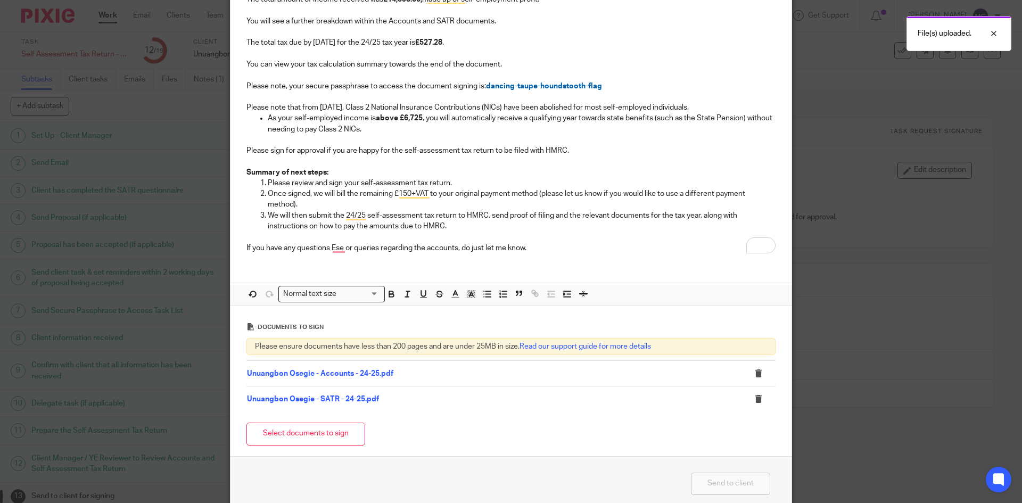
drag, startPoint x: 332, startPoint y: 398, endPoint x: 310, endPoint y: 398, distance: 21.3
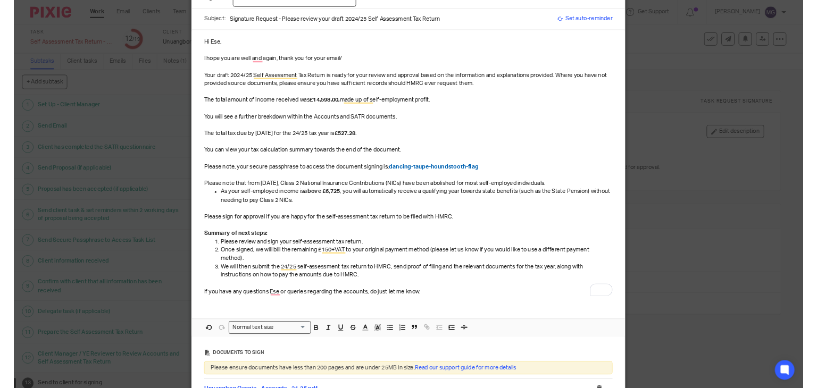
scroll to position [0, 0]
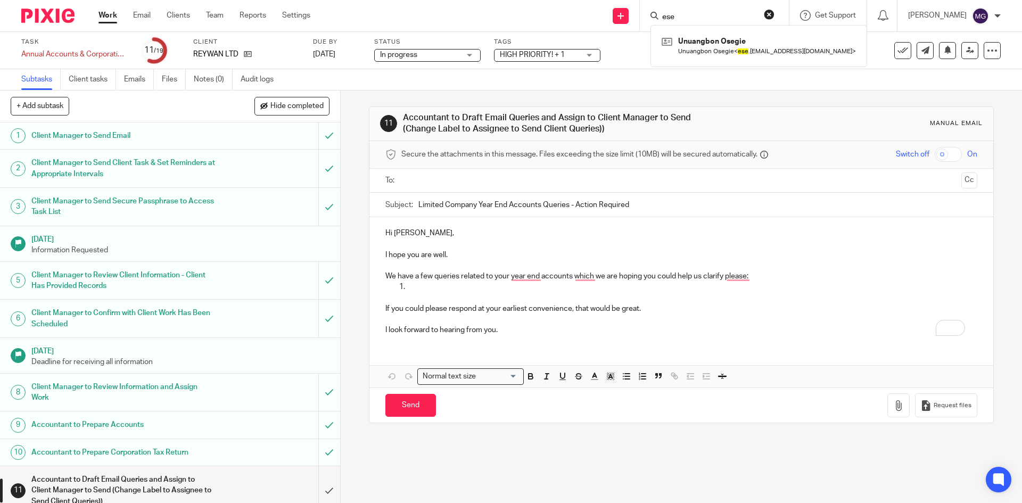
click at [112, 18] on link "Work" at bounding box center [107, 15] width 19 height 11
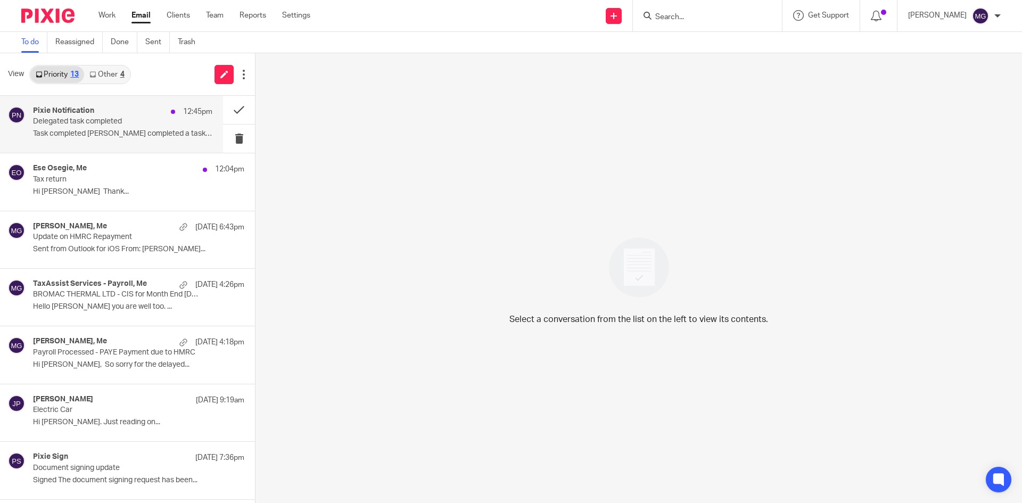
click at [95, 118] on p "Delegated task completed" at bounding box center [105, 121] width 144 height 9
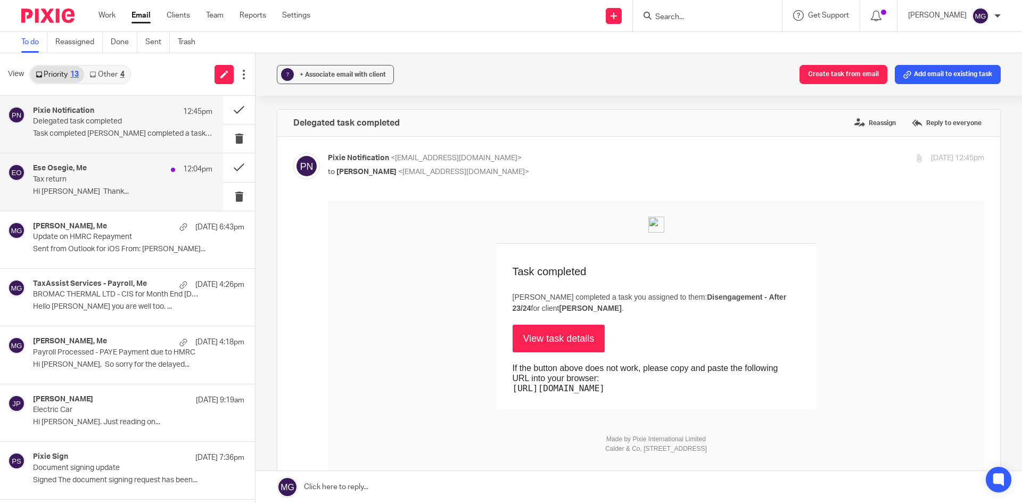
click at [110, 172] on div "Ese Osegie, Me 12:04pm" at bounding box center [122, 169] width 179 height 11
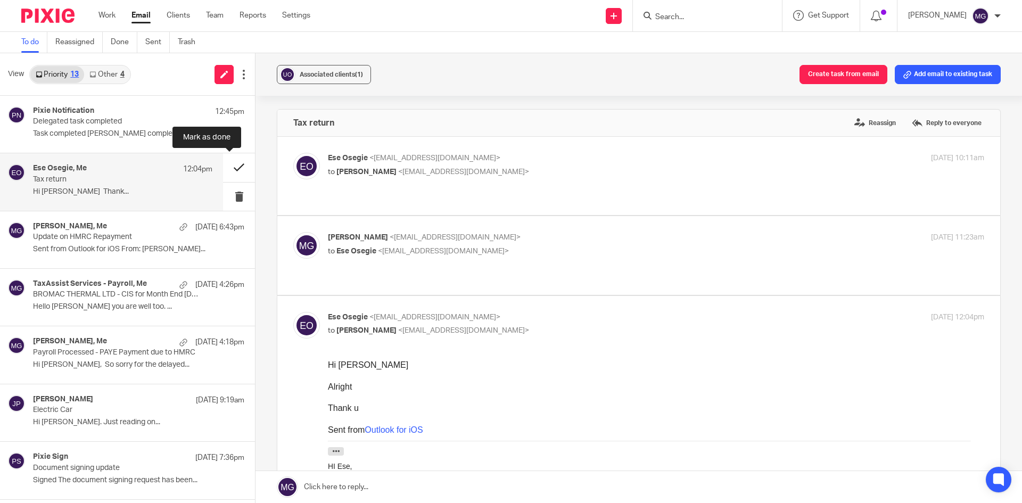
click at [223, 161] on button at bounding box center [239, 167] width 32 height 28
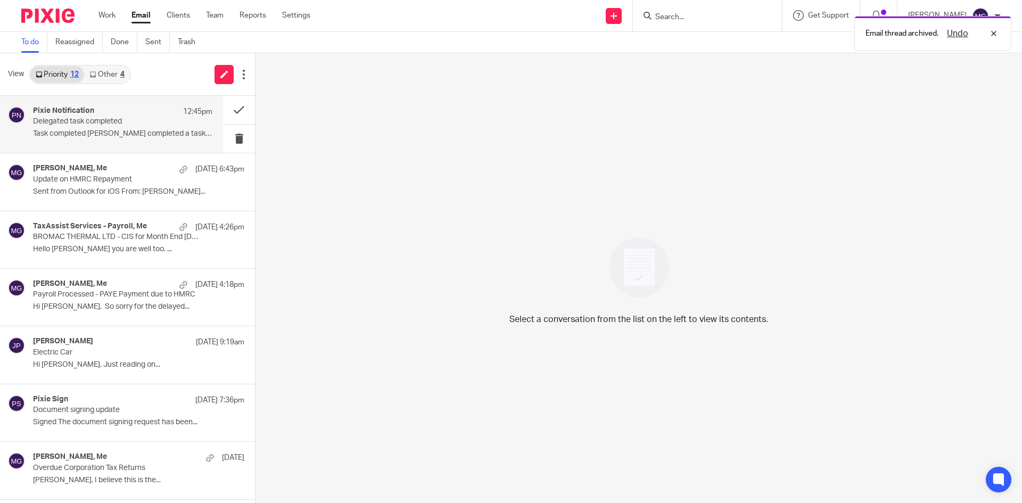
click at [135, 131] on p "Task completed [PERSON_NAME] completed a task you..." at bounding box center [122, 133] width 179 height 9
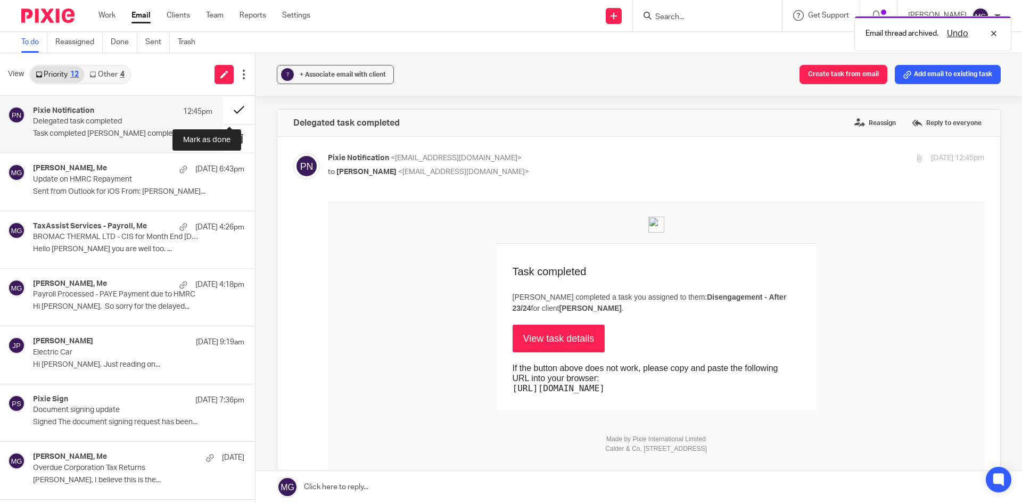
click at [232, 109] on button at bounding box center [239, 110] width 32 height 28
